Goal: Register for event/course

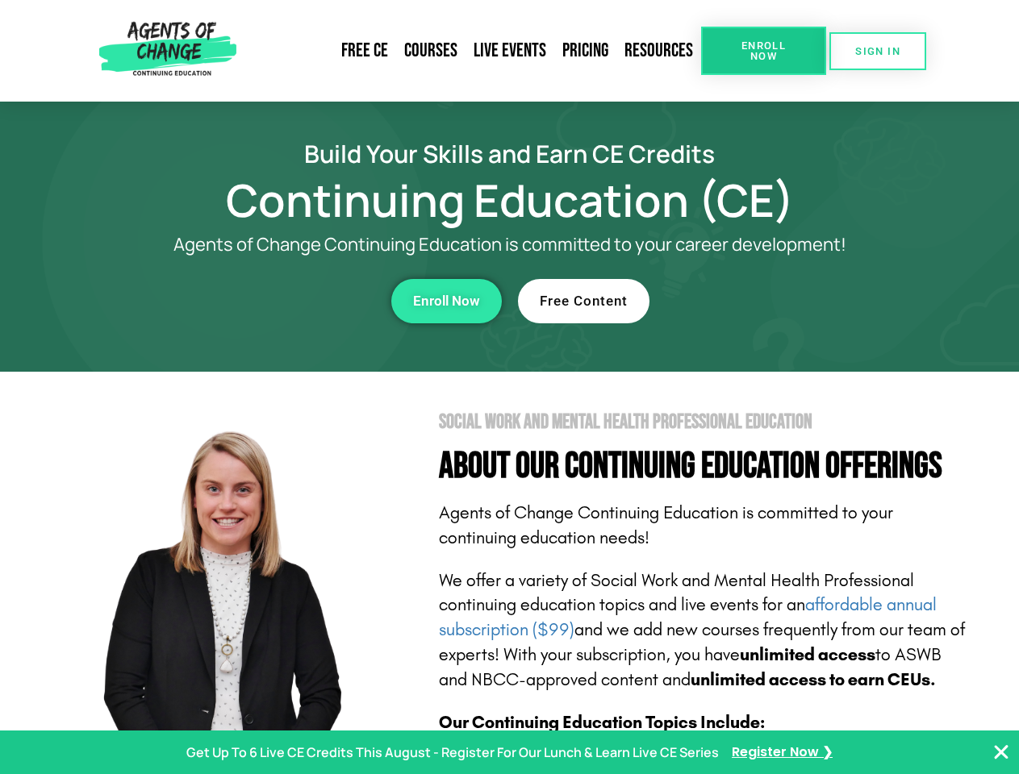
click at [509, 387] on section "Social Work and Mental Health Professional Education About Our Continuing Educa…" at bounding box center [509, 711] width 1019 height 678
click at [763, 51] on span "Enroll Now" at bounding box center [763, 50] width 73 height 21
click at [878, 51] on span "SIGN IN" at bounding box center [877, 51] width 45 height 10
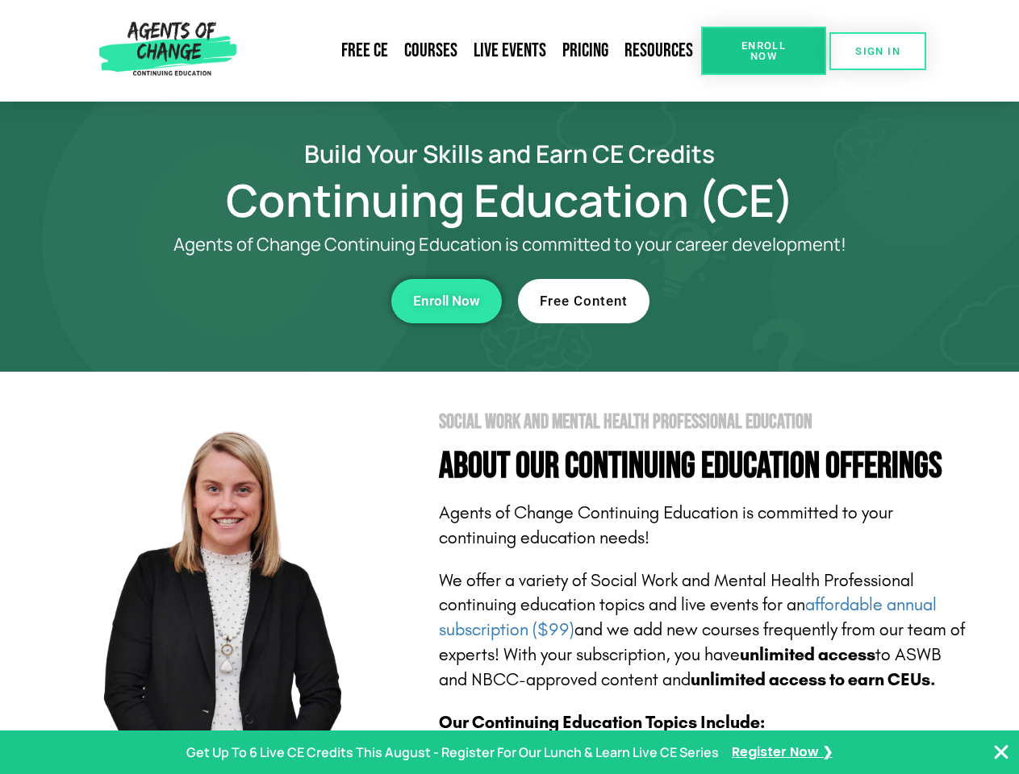
click at [280, 301] on div "Enroll Now" at bounding box center [280, 301] width 444 height 44
click at [446, 301] on span "Enroll Now" at bounding box center [446, 301] width 67 height 14
